Goal: Use online tool/utility: Use online tool/utility

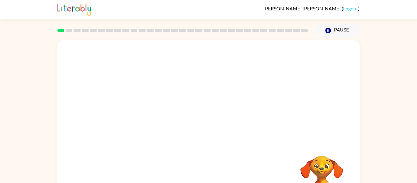
scroll to position [32, 0]
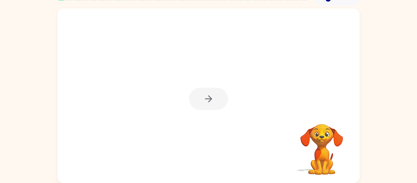
click at [210, 97] on div at bounding box center [208, 99] width 39 height 22
click at [210, 97] on icon "button" at bounding box center [208, 98] width 11 height 11
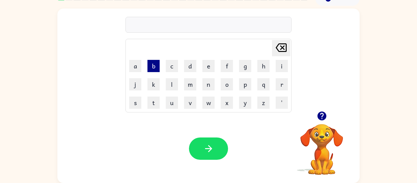
click at [157, 67] on button "b" at bounding box center [153, 66] width 12 height 12
click at [226, 83] on button "o" at bounding box center [227, 84] width 12 height 12
click at [282, 83] on button "r" at bounding box center [282, 84] width 12 height 12
click at [151, 64] on button "b" at bounding box center [153, 66] width 12 height 12
click at [211, 63] on button "e" at bounding box center [208, 66] width 12 height 12
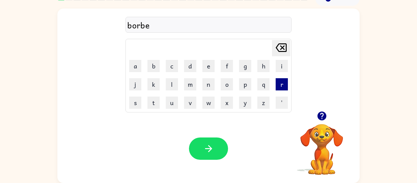
click at [283, 86] on button "r" at bounding box center [282, 84] width 12 height 12
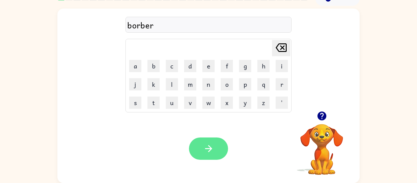
click at [200, 149] on button "button" at bounding box center [208, 148] width 39 height 22
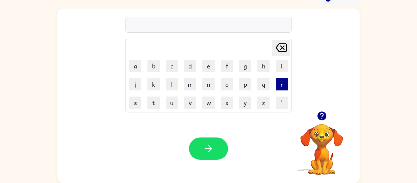
click at [282, 79] on button "r" at bounding box center [282, 84] width 12 height 12
click at [230, 82] on button "o" at bounding box center [227, 84] width 12 height 12
click at [174, 103] on button "u" at bounding box center [172, 102] width 12 height 12
click at [206, 85] on button "n" at bounding box center [208, 84] width 12 height 12
click at [190, 65] on button "d" at bounding box center [190, 66] width 12 height 12
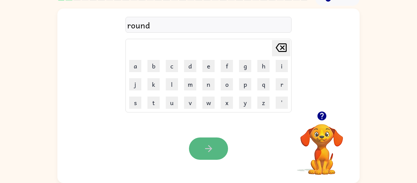
click at [219, 152] on button "button" at bounding box center [208, 148] width 39 height 22
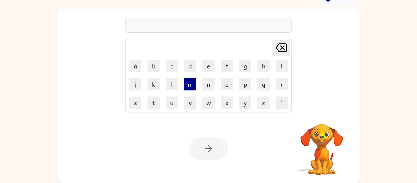
click at [191, 83] on button "m" at bounding box center [190, 84] width 12 height 12
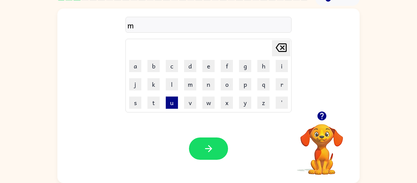
click at [174, 103] on button "u" at bounding box center [172, 102] width 12 height 12
click at [138, 105] on button "s" at bounding box center [135, 102] width 12 height 12
click at [260, 70] on button "h" at bounding box center [263, 66] width 12 height 12
click at [207, 64] on button "e" at bounding box center [208, 66] width 12 height 12
click at [205, 84] on button "n" at bounding box center [208, 84] width 12 height 12
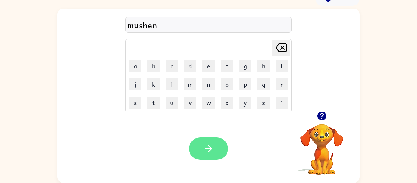
click at [216, 142] on button "button" at bounding box center [208, 148] width 39 height 22
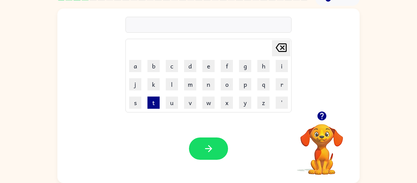
click at [154, 102] on button "t" at bounding box center [153, 102] width 12 height 12
click at [282, 84] on button "r" at bounding box center [282, 84] width 12 height 12
click at [138, 66] on button "a" at bounding box center [135, 66] width 12 height 12
click at [203, 84] on button "n" at bounding box center [208, 84] width 12 height 12
type button "n"
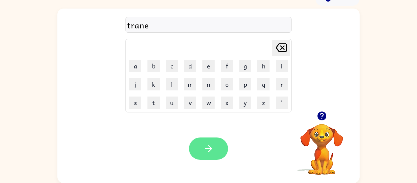
click at [216, 147] on button "button" at bounding box center [208, 148] width 39 height 22
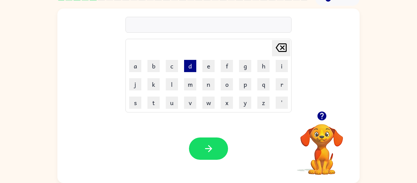
click at [187, 67] on button "d" at bounding box center [190, 66] width 12 height 12
type button "d"
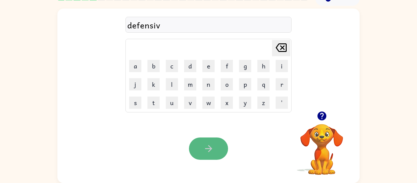
click at [209, 156] on button "button" at bounding box center [208, 148] width 39 height 22
click at [209, 151] on icon "button" at bounding box center [208, 148] width 7 height 7
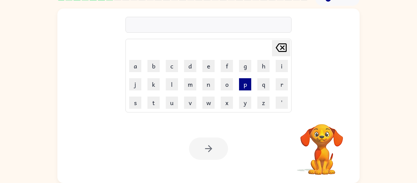
click at [247, 85] on button "p" at bounding box center [245, 84] width 12 height 12
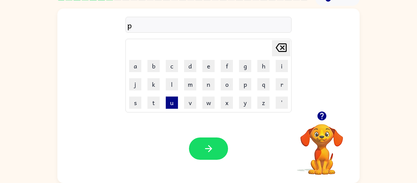
click at [173, 105] on button "u" at bounding box center [172, 102] width 12 height 12
click at [190, 71] on button "d" at bounding box center [190, 66] width 12 height 12
click at [172, 86] on button "l" at bounding box center [172, 84] width 12 height 12
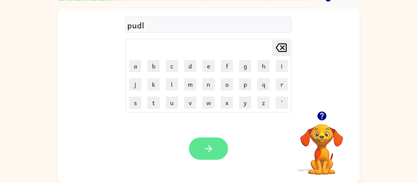
click at [199, 141] on button "button" at bounding box center [208, 148] width 39 height 22
click at [207, 150] on icon "button" at bounding box center [208, 148] width 11 height 11
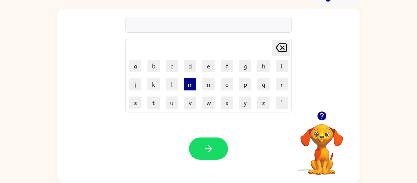
click at [192, 87] on button "m" at bounding box center [190, 84] width 12 height 12
click at [278, 67] on button "i" at bounding box center [282, 66] width 12 height 12
click at [191, 64] on button "d" at bounding box center [190, 66] width 12 height 12
click at [191, 80] on button "m" at bounding box center [190, 84] width 12 height 12
click at [225, 85] on button "o" at bounding box center [227, 84] width 12 height 12
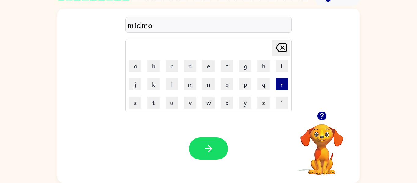
click at [279, 85] on button "r" at bounding box center [282, 84] width 12 height 12
click at [211, 69] on button "e" at bounding box center [208, 66] width 12 height 12
click at [207, 88] on button "n" at bounding box center [208, 84] width 12 height 12
click at [283, 67] on button "i" at bounding box center [282, 66] width 12 height 12
click at [207, 88] on button "n" at bounding box center [208, 84] width 12 height 12
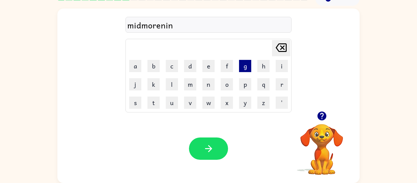
click at [242, 68] on button "g" at bounding box center [245, 66] width 12 height 12
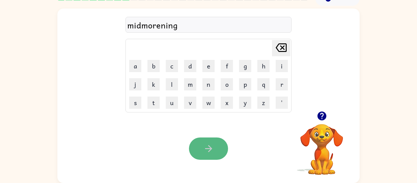
click at [206, 148] on icon "button" at bounding box center [208, 148] width 11 height 11
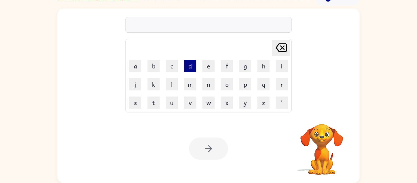
click at [193, 62] on button "d" at bounding box center [190, 66] width 12 height 12
click at [283, 67] on button "i" at bounding box center [282, 66] width 12 height 12
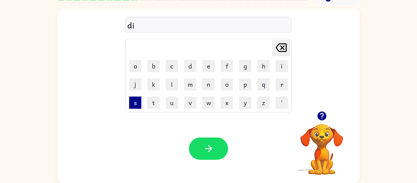
click at [139, 102] on button "s" at bounding box center [135, 102] width 12 height 12
click at [152, 104] on button "t" at bounding box center [153, 102] width 12 height 12
click at [282, 84] on button "r" at bounding box center [282, 84] width 12 height 12
click at [173, 100] on button "u" at bounding box center [172, 102] width 12 height 12
click at [136, 103] on button "s" at bounding box center [135, 102] width 12 height 12
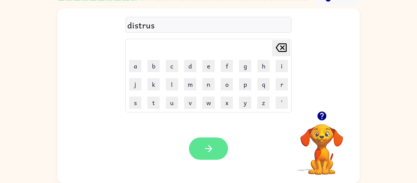
click at [207, 140] on button "button" at bounding box center [208, 148] width 39 height 22
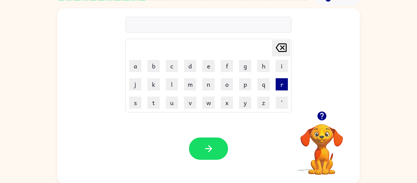
click at [282, 87] on button "r" at bounding box center [282, 84] width 12 height 12
click at [226, 83] on button "o" at bounding box center [227, 84] width 12 height 12
click at [187, 66] on button "d" at bounding box center [190, 66] width 12 height 12
click at [203, 64] on button "e" at bounding box center [208, 66] width 12 height 12
click at [209, 128] on div "Your browser must support playing .mp4 files to use Literably. Please try using…" at bounding box center [208, 148] width 302 height 69
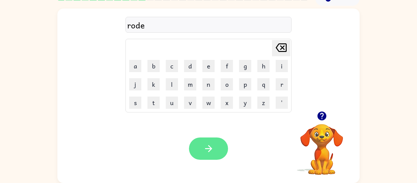
click at [210, 137] on button "button" at bounding box center [208, 148] width 39 height 22
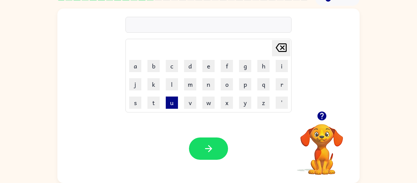
click at [169, 105] on button "u" at bounding box center [172, 102] width 12 height 12
click at [246, 87] on button "p" at bounding box center [245, 84] width 12 height 12
click at [244, 63] on button "g" at bounding box center [245, 66] width 12 height 12
click at [279, 85] on button "r" at bounding box center [282, 84] width 12 height 12
click at [135, 65] on button "a" at bounding box center [135, 66] width 12 height 12
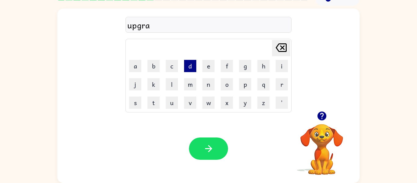
click at [192, 67] on button "d" at bounding box center [190, 66] width 12 height 12
click at [213, 69] on button "e" at bounding box center [208, 66] width 12 height 12
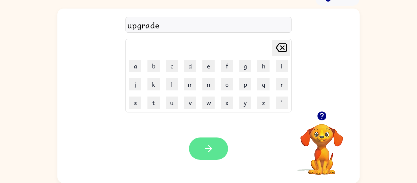
click at [213, 151] on icon "button" at bounding box center [208, 148] width 11 height 11
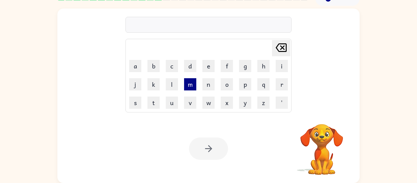
click at [193, 87] on button "m" at bounding box center [190, 84] width 12 height 12
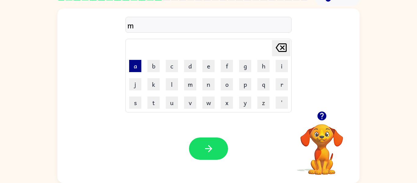
click at [135, 66] on button "a" at bounding box center [135, 66] width 12 height 12
click at [194, 64] on button "d" at bounding box center [190, 66] width 12 height 12
click at [206, 87] on button "n" at bounding box center [208, 84] width 12 height 12
click at [210, 71] on button "e" at bounding box center [208, 66] width 12 height 12
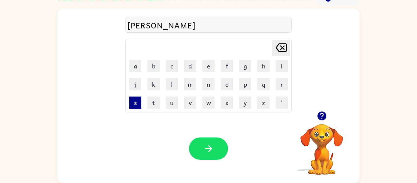
click at [135, 100] on button "s" at bounding box center [135, 102] width 12 height 12
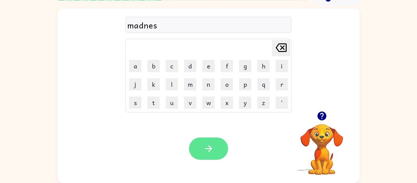
click at [204, 153] on icon "button" at bounding box center [208, 148] width 11 height 11
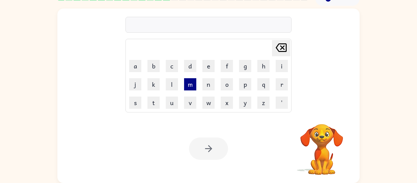
click at [188, 81] on button "m" at bounding box center [190, 84] width 12 height 12
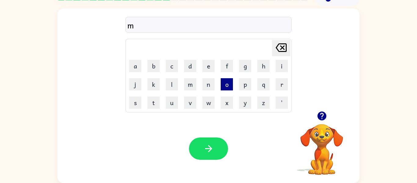
click at [228, 83] on button "o" at bounding box center [227, 84] width 12 height 12
click at [213, 87] on button "n" at bounding box center [208, 84] width 12 height 12
click at [205, 66] on button "e" at bounding box center [208, 66] width 12 height 12
click at [137, 103] on button "s" at bounding box center [135, 102] width 12 height 12
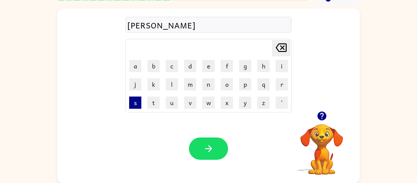
click at [137, 103] on button "s" at bounding box center [135, 102] width 12 height 12
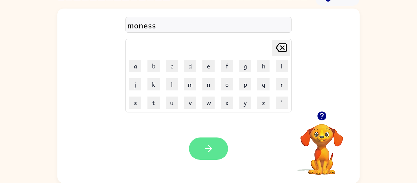
click at [225, 148] on button "button" at bounding box center [208, 148] width 39 height 22
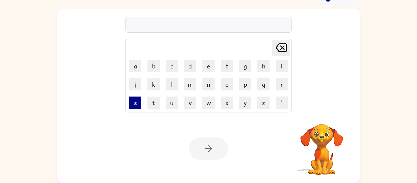
click at [136, 107] on button "s" at bounding box center [135, 102] width 12 height 12
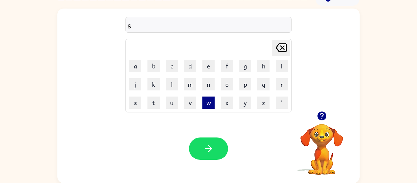
click at [207, 105] on button "w" at bounding box center [208, 102] width 12 height 12
click at [229, 83] on button "o" at bounding box center [227, 84] width 12 height 12
click at [286, 84] on button "r" at bounding box center [282, 84] width 12 height 12
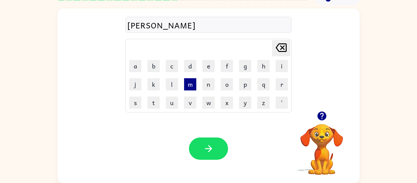
click at [188, 88] on button "m" at bounding box center [190, 84] width 12 height 12
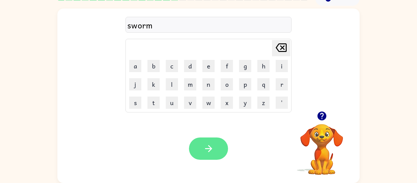
click at [204, 145] on icon "button" at bounding box center [208, 148] width 11 height 11
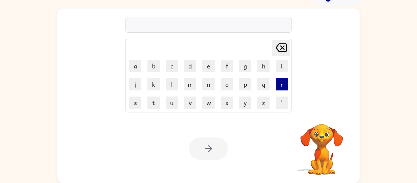
click at [282, 83] on button "r" at bounding box center [282, 84] width 12 height 12
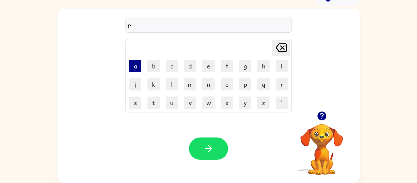
click at [135, 65] on button "a" at bounding box center [135, 66] width 12 height 12
click at [191, 85] on button "m" at bounding box center [190, 84] width 12 height 12
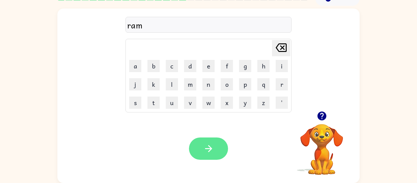
click at [211, 148] on icon "button" at bounding box center [208, 148] width 11 height 11
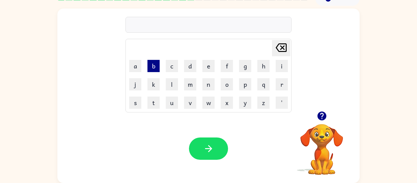
click at [149, 62] on button "b" at bounding box center [153, 66] width 12 height 12
click at [284, 86] on button "r" at bounding box center [282, 84] width 12 height 12
click at [281, 70] on button "i" at bounding box center [282, 66] width 12 height 12
click at [187, 84] on button "m" at bounding box center [190, 84] width 12 height 12
click at [278, 60] on button "i" at bounding box center [282, 66] width 12 height 12
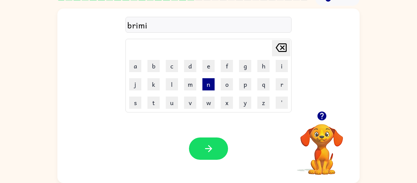
click at [209, 84] on button "n" at bounding box center [208, 84] width 12 height 12
click at [250, 64] on button "g" at bounding box center [245, 66] width 12 height 12
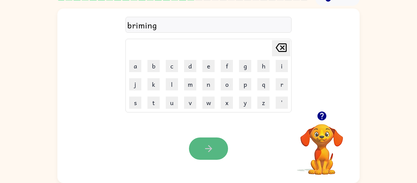
click at [210, 145] on icon "button" at bounding box center [208, 148] width 11 height 11
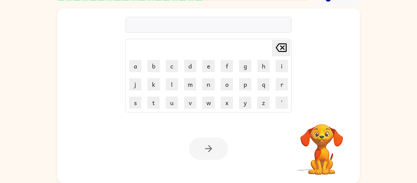
click at [226, 94] on td "x" at bounding box center [227, 103] width 18 height 18
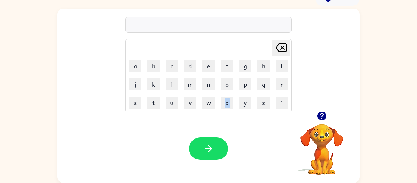
click at [226, 94] on td "x" at bounding box center [227, 103] width 18 height 18
click at [243, 106] on button "y" at bounding box center [245, 102] width 12 height 12
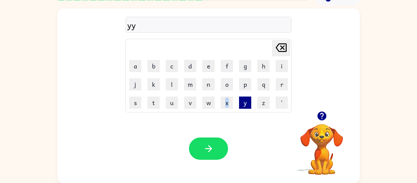
click at [243, 106] on button "y" at bounding box center [245, 102] width 12 height 12
type button "y"
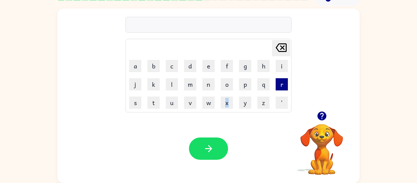
click at [280, 90] on button "r" at bounding box center [282, 84] width 12 height 12
click at [282, 64] on button "i" at bounding box center [282, 66] width 12 height 12
click at [135, 110] on td "s" at bounding box center [135, 103] width 18 height 18
click at [135, 106] on button "s" at bounding box center [135, 102] width 12 height 12
click at [155, 86] on button "k" at bounding box center [153, 84] width 12 height 12
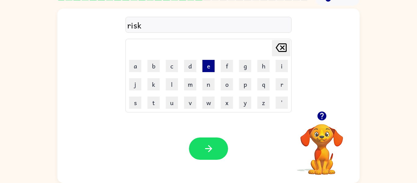
click at [207, 70] on button "e" at bounding box center [208, 66] width 12 height 12
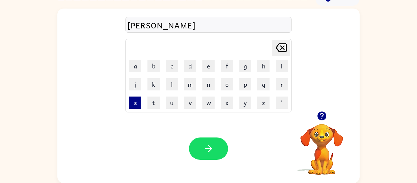
click at [133, 105] on button "s" at bounding box center [135, 102] width 12 height 12
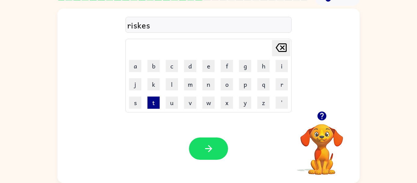
click at [149, 100] on button "t" at bounding box center [153, 102] width 12 height 12
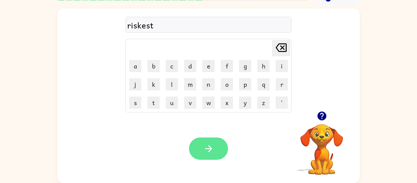
click at [206, 150] on icon "button" at bounding box center [208, 148] width 11 height 11
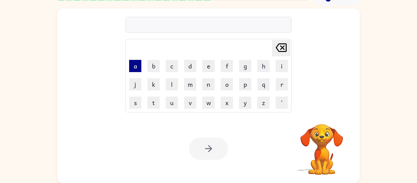
click at [131, 66] on button "a" at bounding box center [135, 66] width 12 height 12
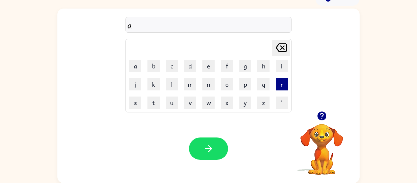
click at [281, 83] on button "r" at bounding box center [282, 84] width 12 height 12
click at [172, 66] on button "c" at bounding box center [172, 66] width 12 height 12
click at [261, 71] on button "h" at bounding box center [263, 66] width 12 height 12
click at [207, 102] on button "w" at bounding box center [208, 102] width 12 height 12
click at [133, 66] on button "a" at bounding box center [135, 66] width 12 height 12
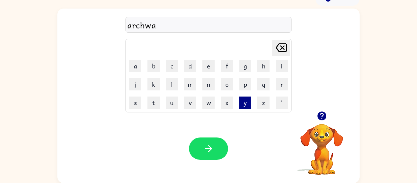
click at [243, 103] on button "y" at bounding box center [245, 102] width 12 height 12
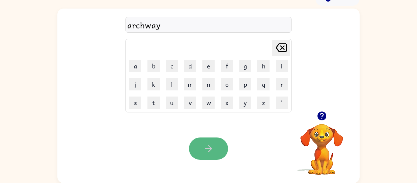
click at [220, 153] on button "button" at bounding box center [208, 148] width 39 height 22
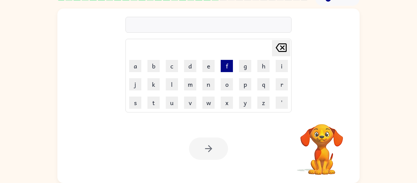
click at [226, 62] on button "f" at bounding box center [227, 66] width 12 height 12
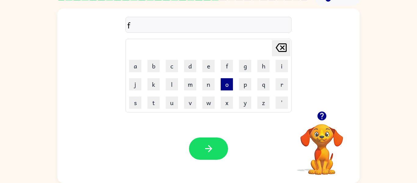
click at [225, 86] on button "o" at bounding box center [227, 84] width 12 height 12
click at [173, 81] on button "l" at bounding box center [172, 84] width 12 height 12
click at [227, 86] on button "o" at bounding box center [227, 84] width 12 height 12
click at [189, 73] on td "d" at bounding box center [190, 66] width 18 height 18
click at [190, 70] on button "d" at bounding box center [190, 66] width 12 height 12
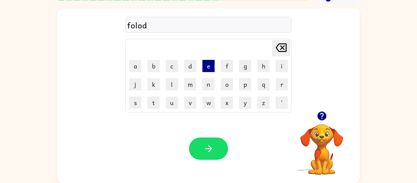
click at [204, 68] on button "e" at bounding box center [208, 66] width 12 height 12
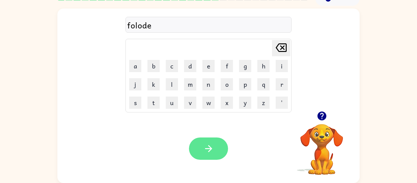
click at [204, 147] on icon "button" at bounding box center [208, 148] width 11 height 11
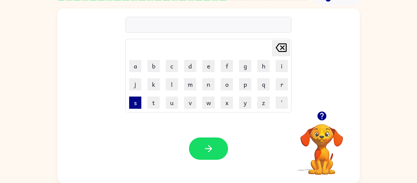
click at [135, 101] on button "s" at bounding box center [135, 102] width 12 height 12
click at [204, 70] on button "e" at bounding box center [208, 66] width 12 height 12
click at [149, 104] on button "t" at bounding box center [153, 102] width 12 height 12
click at [246, 89] on button "p" at bounding box center [245, 84] width 12 height 12
click at [210, 65] on button "e" at bounding box center [208, 66] width 12 height 12
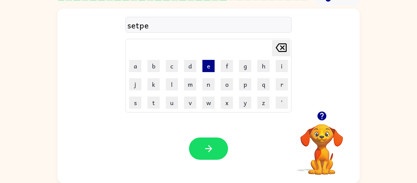
click at [210, 65] on button "e" at bounding box center [208, 66] width 12 height 12
click at [189, 63] on button "d" at bounding box center [190, 66] width 12 height 12
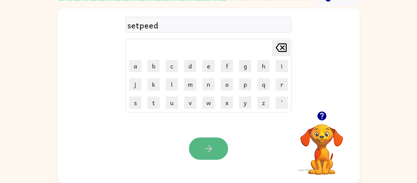
click at [211, 147] on icon "button" at bounding box center [208, 148] width 7 height 7
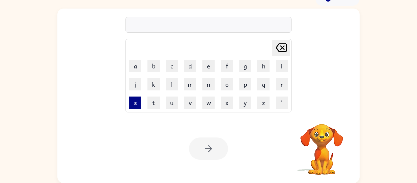
click at [132, 103] on button "s" at bounding box center [135, 102] width 12 height 12
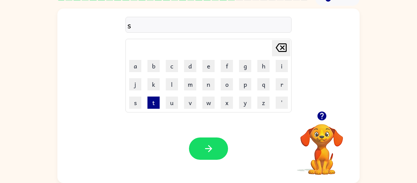
click at [153, 107] on button "t" at bounding box center [153, 102] width 12 height 12
click at [135, 66] on button "a" at bounding box center [135, 66] width 12 height 12
click at [205, 82] on button "n" at bounding box center [208, 84] width 12 height 12
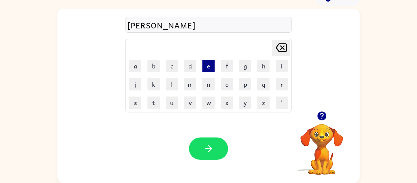
click at [209, 69] on button "e" at bounding box center [208, 66] width 12 height 12
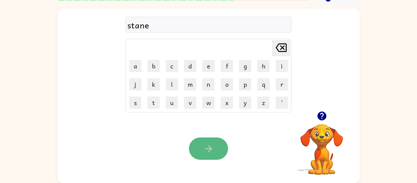
click at [207, 153] on icon "button" at bounding box center [208, 148] width 11 height 11
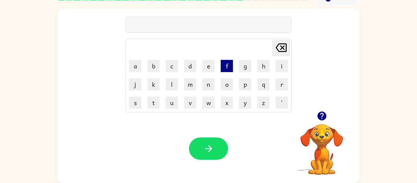
click at [228, 66] on button "f" at bounding box center [227, 66] width 12 height 12
click at [229, 85] on button "o" at bounding box center [227, 84] width 12 height 12
click at [225, 60] on button "f" at bounding box center [227, 66] width 12 height 12
click at [278, 52] on icon "[PERSON_NAME] last character input" at bounding box center [281, 47] width 15 height 15
click at [285, 83] on button "r" at bounding box center [282, 84] width 12 height 12
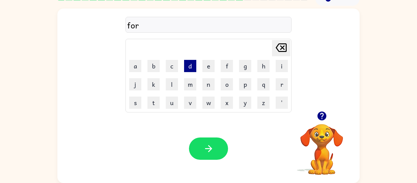
click at [188, 67] on button "d" at bounding box center [190, 66] width 12 height 12
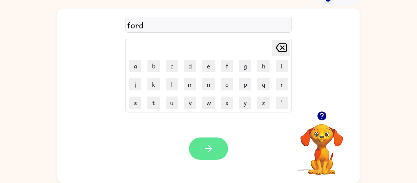
click at [198, 146] on button "button" at bounding box center [208, 148] width 39 height 22
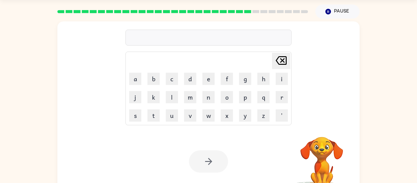
scroll to position [18, 0]
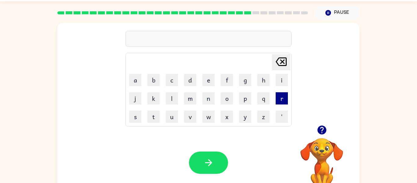
click at [284, 98] on button "r" at bounding box center [282, 98] width 12 height 12
click at [207, 81] on button "e" at bounding box center [208, 80] width 12 height 12
click at [171, 100] on button "l" at bounding box center [172, 98] width 12 height 12
click at [136, 84] on button "a" at bounding box center [135, 80] width 12 height 12
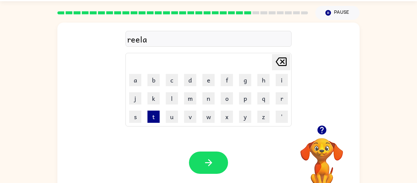
click at [158, 118] on button "t" at bounding box center [153, 116] width 12 height 12
click at [207, 80] on button "e" at bounding box center [208, 80] width 12 height 12
click at [192, 74] on button "d" at bounding box center [190, 80] width 12 height 12
click at [207, 177] on div "Your browser must support playing .mp4 files to use Literably. Please try using…" at bounding box center [208, 162] width 302 height 69
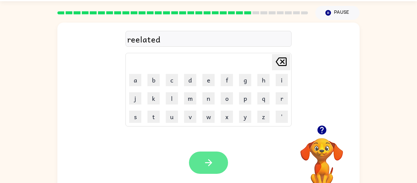
click at [207, 170] on button "button" at bounding box center [208, 162] width 39 height 22
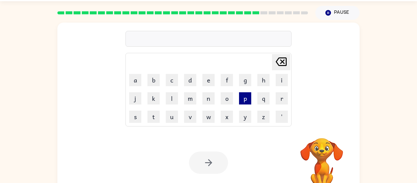
click at [240, 101] on button "p" at bounding box center [245, 98] width 12 height 12
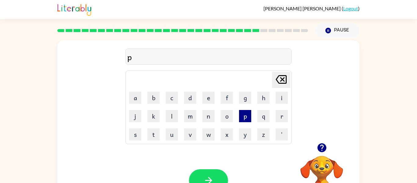
scroll to position [32, 0]
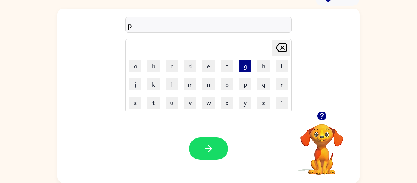
click at [242, 66] on button "g" at bounding box center [245, 66] width 12 height 12
click at [228, 87] on button "o" at bounding box center [227, 84] width 12 height 12
click at [157, 68] on button "b" at bounding box center [153, 66] width 12 height 12
click at [174, 90] on button "l" at bounding box center [172, 84] width 12 height 12
click at [213, 69] on button "e" at bounding box center [208, 66] width 12 height 12
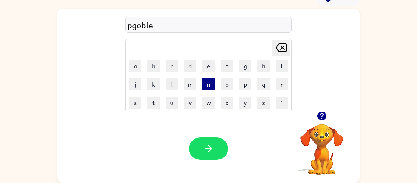
click at [208, 87] on button "n" at bounding box center [208, 84] width 12 height 12
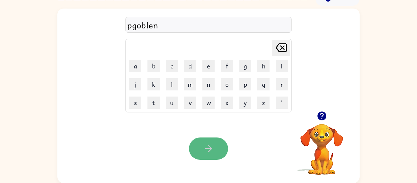
click at [211, 153] on icon "button" at bounding box center [208, 148] width 11 height 11
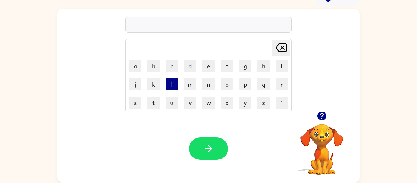
click at [174, 86] on button "l" at bounding box center [172, 84] width 12 height 12
click at [171, 100] on button "u" at bounding box center [172, 102] width 12 height 12
click at [158, 68] on button "b" at bounding box center [153, 66] width 12 height 12
click at [211, 70] on button "e" at bounding box center [208, 66] width 12 height 12
click at [281, 79] on button "r" at bounding box center [282, 84] width 12 height 12
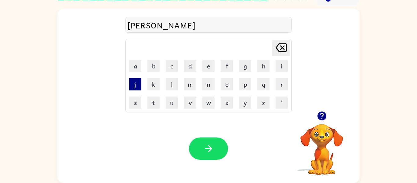
click at [139, 84] on button "j" at bounding box center [135, 84] width 12 height 12
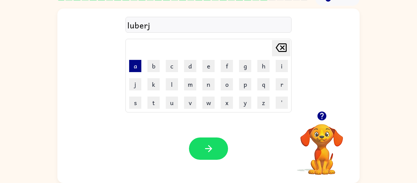
click at [141, 71] on button "a" at bounding box center [135, 66] width 12 height 12
click at [176, 67] on button "c" at bounding box center [172, 66] width 12 height 12
click at [150, 81] on button "k" at bounding box center [153, 84] width 12 height 12
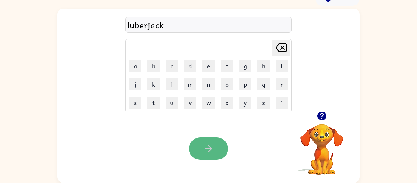
click at [211, 149] on icon "button" at bounding box center [208, 148] width 11 height 11
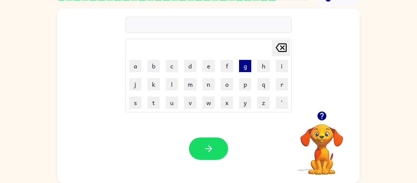
scroll to position [31, 0]
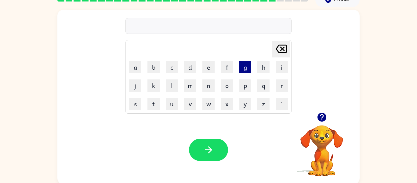
click at [239, 70] on button "g" at bounding box center [245, 67] width 12 height 12
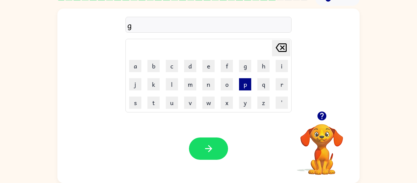
click at [244, 84] on button "p" at bounding box center [245, 84] width 12 height 12
type button "p"
click at [245, 79] on button "p" at bounding box center [245, 84] width 12 height 12
click at [210, 67] on button "e" at bounding box center [208, 66] width 12 height 12
click at [280, 83] on button "r" at bounding box center [282, 84] width 12 height 12
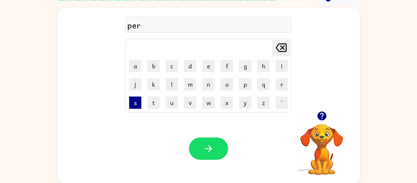
click at [140, 104] on button "s" at bounding box center [135, 102] width 12 height 12
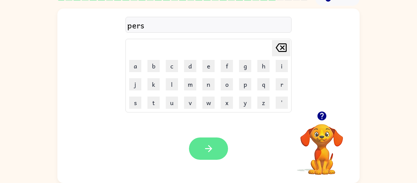
click at [217, 141] on button "button" at bounding box center [208, 148] width 39 height 22
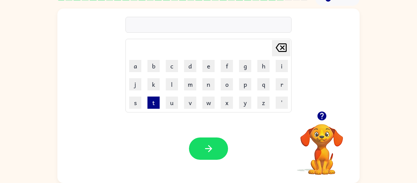
click at [151, 104] on button "t" at bounding box center [153, 102] width 12 height 12
click at [263, 68] on button "h" at bounding box center [263, 66] width 12 height 12
click at [285, 66] on button "i" at bounding box center [282, 66] width 12 height 12
click at [206, 86] on button "n" at bounding box center [208, 84] width 12 height 12
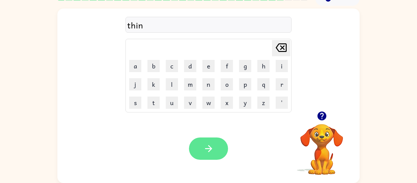
click at [206, 152] on icon "button" at bounding box center [208, 148] width 11 height 11
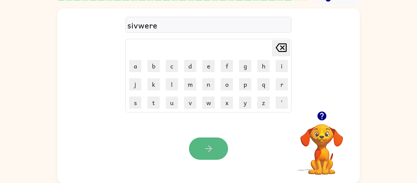
click at [217, 147] on button "button" at bounding box center [208, 148] width 39 height 22
click at [204, 141] on button "button" at bounding box center [208, 148] width 39 height 22
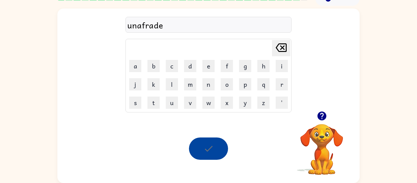
scroll to position [21, 0]
